Goal: Information Seeking & Learning: Learn about a topic

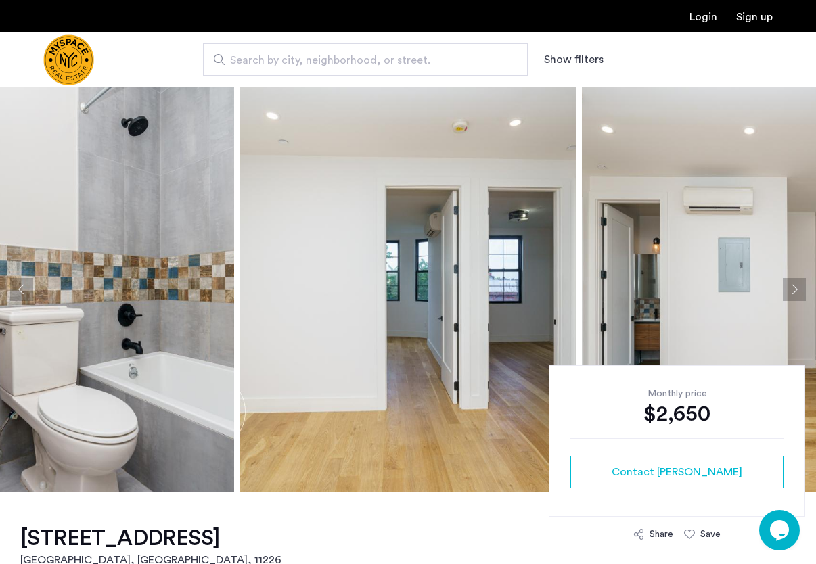
click at [790, 289] on button "Next apartment" at bounding box center [794, 289] width 23 height 23
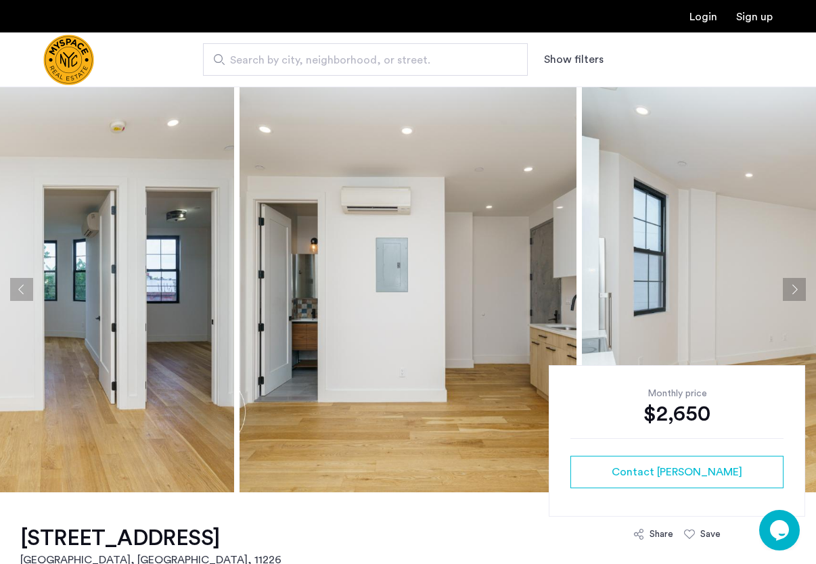
click at [790, 289] on button "Next apartment" at bounding box center [794, 289] width 23 height 23
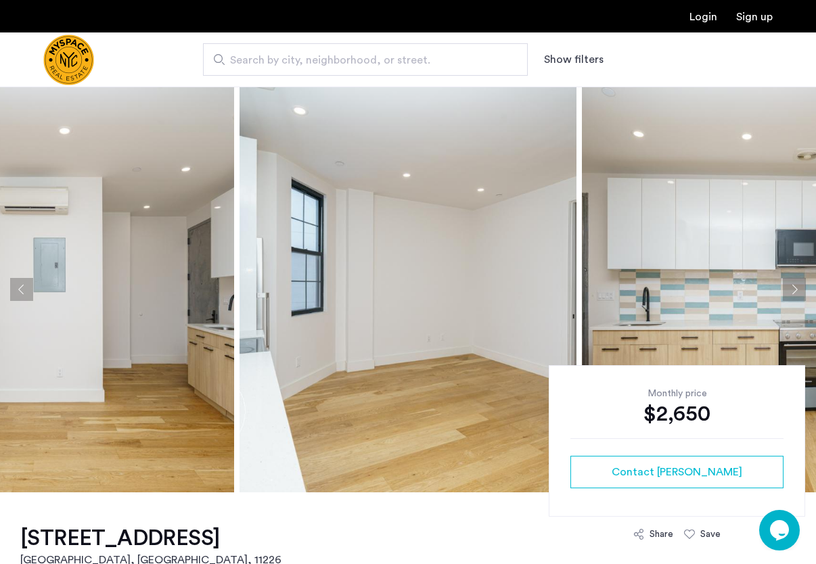
click at [790, 289] on button "Next apartment" at bounding box center [794, 289] width 23 height 23
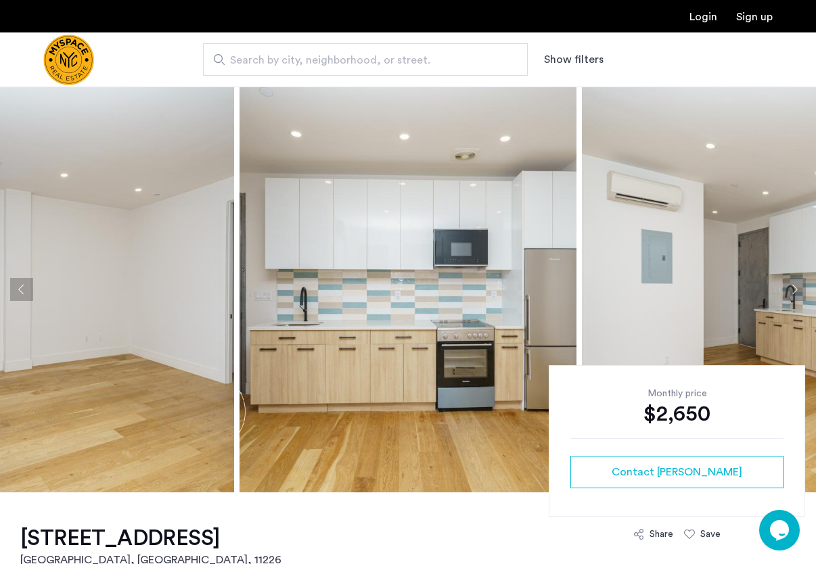
click at [790, 289] on button "Next apartment" at bounding box center [794, 289] width 23 height 23
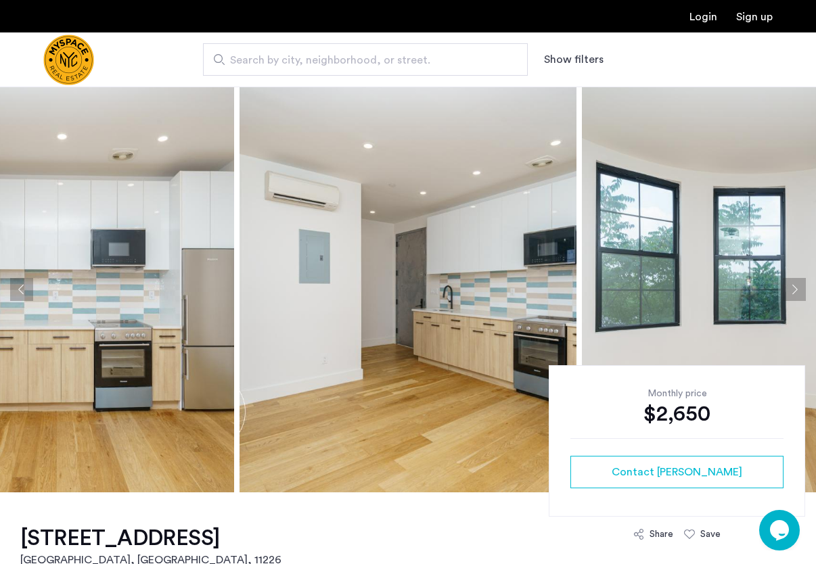
click at [790, 289] on button "Next apartment" at bounding box center [794, 289] width 23 height 23
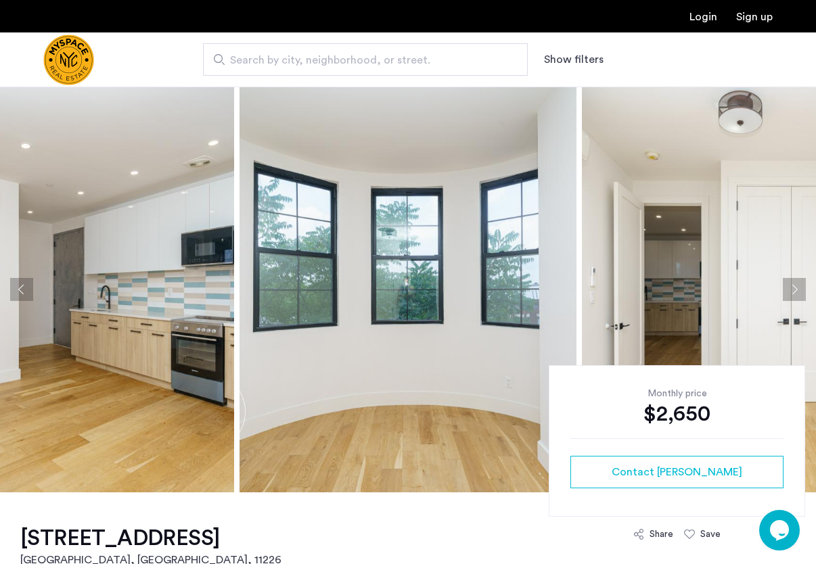
click at [790, 289] on button "Next apartment" at bounding box center [794, 289] width 23 height 23
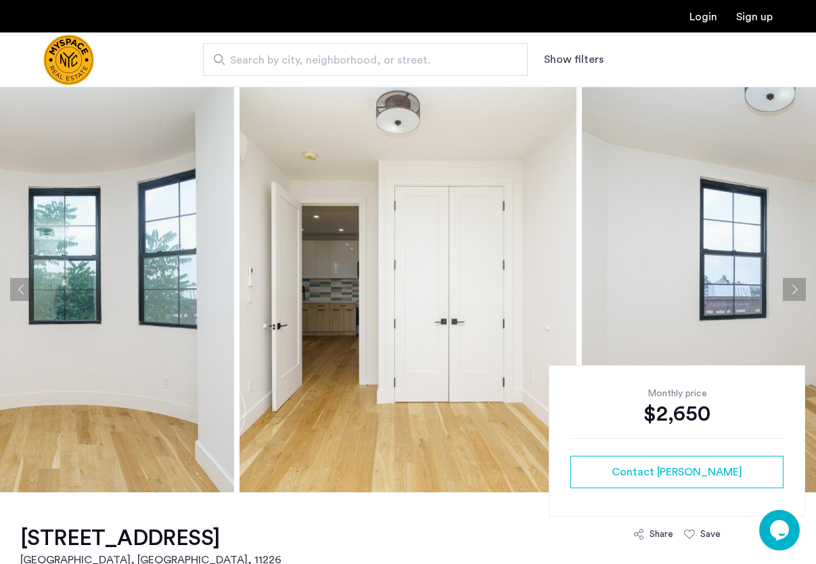
click at [790, 289] on button "Next apartment" at bounding box center [794, 289] width 23 height 23
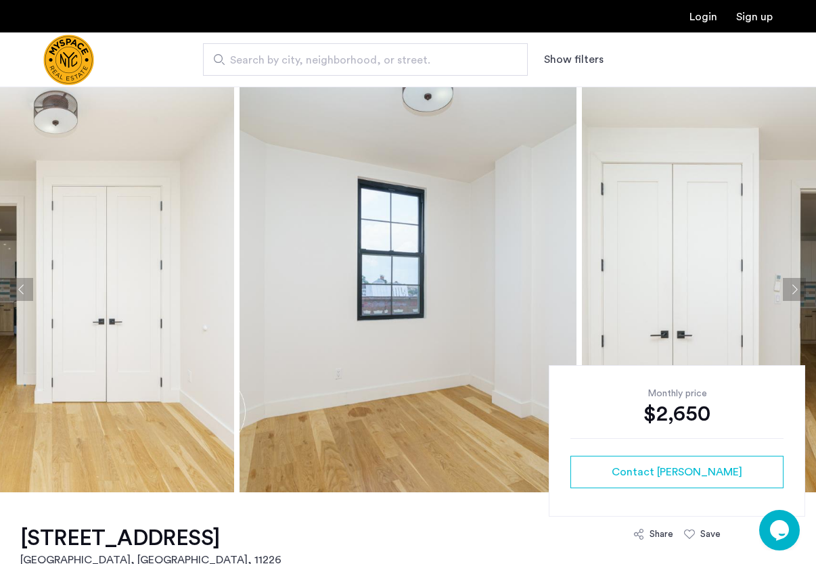
click at [790, 289] on button "Next apartment" at bounding box center [794, 289] width 23 height 23
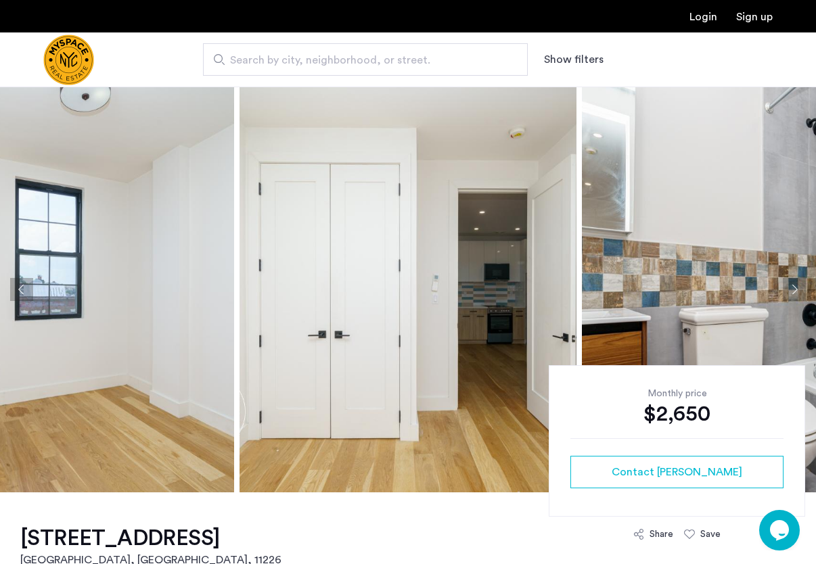
click at [790, 289] on button "Next apartment" at bounding box center [794, 289] width 23 height 23
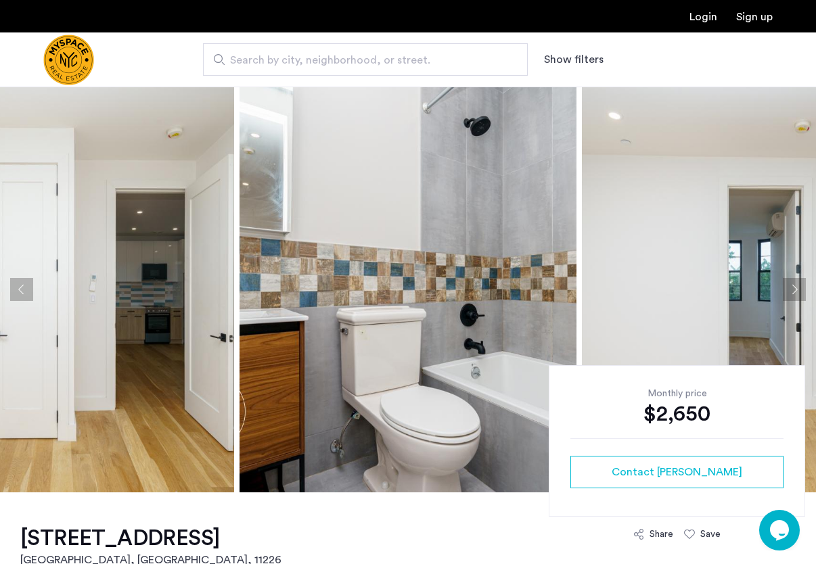
click at [790, 289] on button "Next apartment" at bounding box center [794, 289] width 23 height 23
